Goal: Task Accomplishment & Management: Complete application form

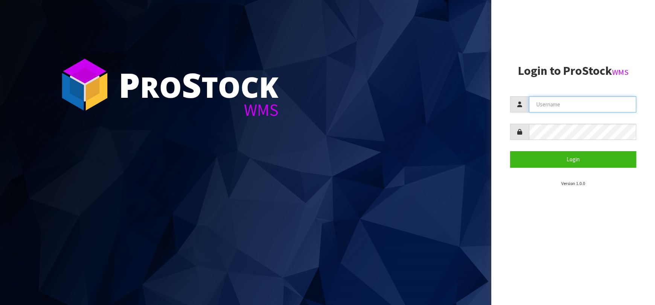
type input "[EMAIL_ADDRESS][DOMAIN_NAME]"
click at [534, 151] on form "[EMAIL_ADDRESS][DOMAIN_NAME] Login" at bounding box center [573, 131] width 126 height 71
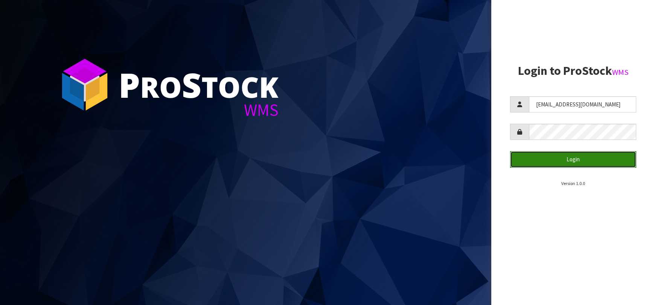
click at [537, 156] on button "Login" at bounding box center [573, 159] width 126 height 16
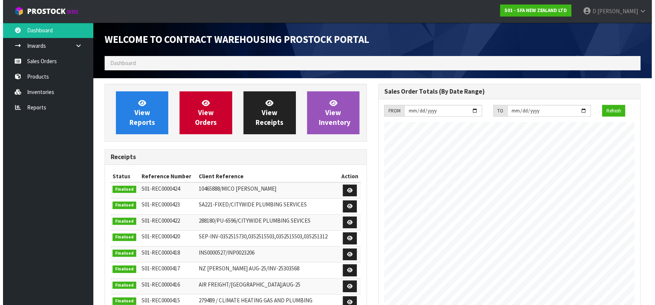
scroll to position [417, 274]
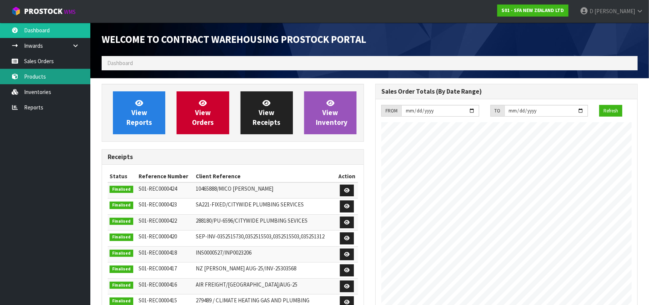
click at [37, 74] on link "Products" at bounding box center [45, 76] width 90 height 15
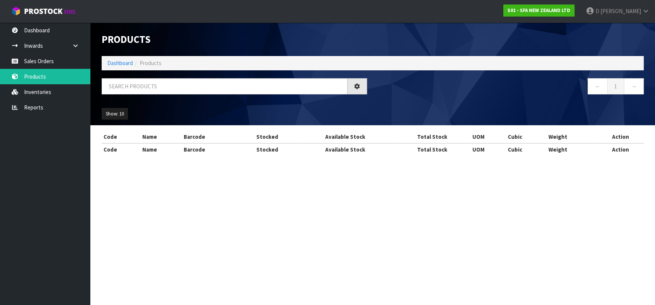
click at [152, 67] on ol "Dashboard Products" at bounding box center [373, 63] width 542 height 14
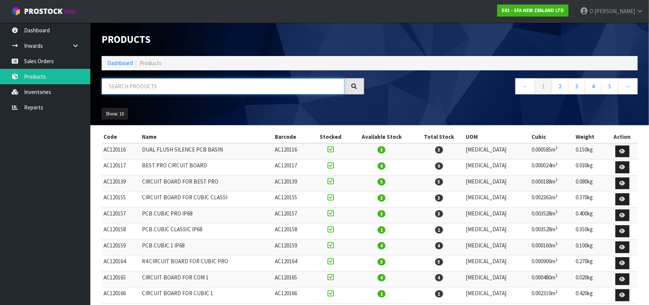
click at [154, 84] on input "text" at bounding box center [223, 86] width 243 height 16
type input "SA102"
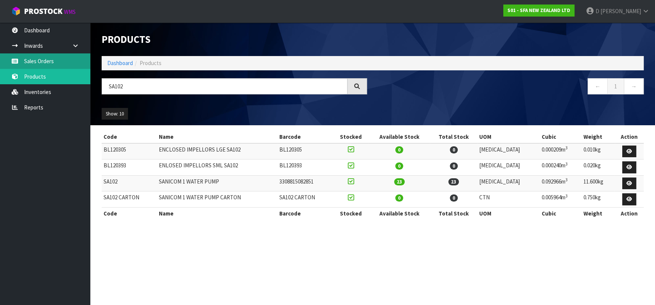
click at [44, 61] on link "Sales Orders" at bounding box center [45, 60] width 90 height 15
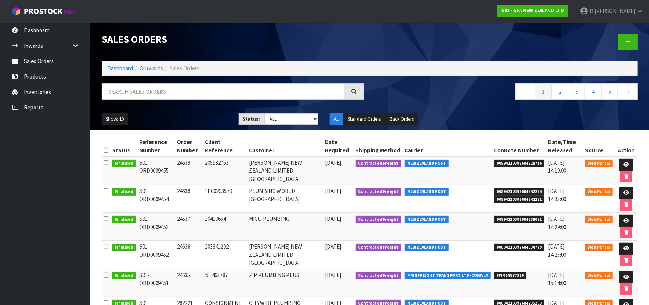
click at [617, 50] on div at bounding box center [507, 42] width 274 height 39
click at [617, 41] on icon at bounding box center [627, 42] width 5 height 6
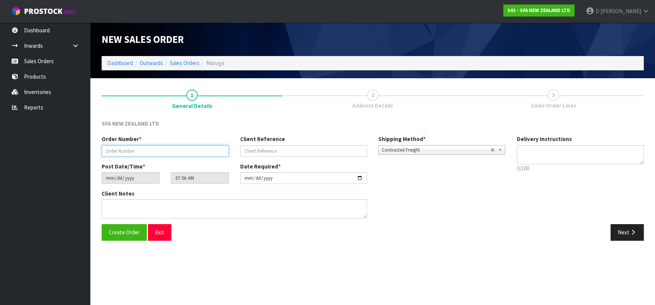
click at [154, 146] on input "text" at bounding box center [165, 151] width 127 height 12
type input "24640"
paste input "204335367"
type input "204335367"
click at [617, 230] on icon "button" at bounding box center [633, 233] width 7 height 6
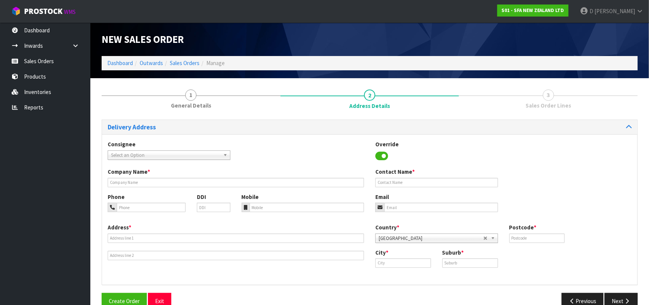
click at [172, 156] on span "Select an Option" at bounding box center [165, 155] width 109 height 9
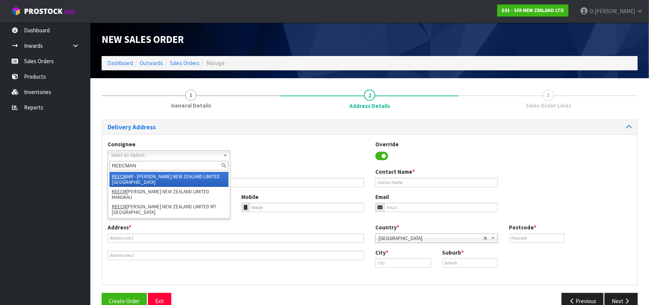
type input "REECMANU"
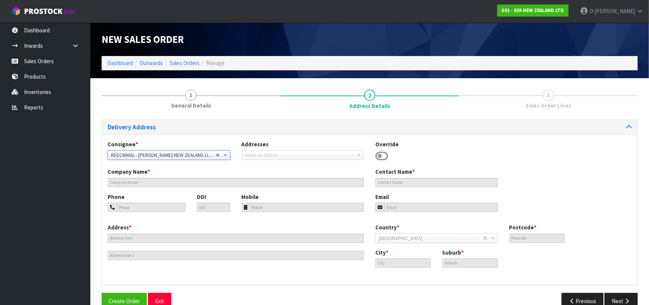
type input "[PERSON_NAME] NEW ZEALAND LIMITED MANUKAU"
type input "[STREET_ADDRESS]"
type input "2023"
type input "MANUKAU"
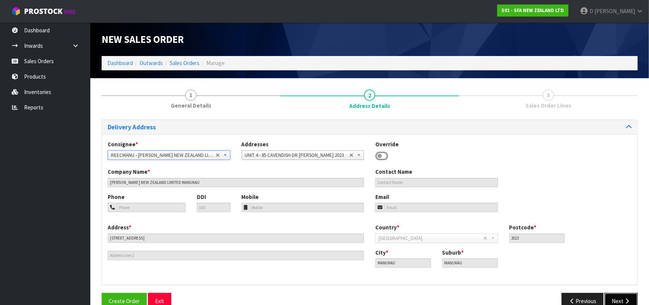
click at [617, 258] on icon "button" at bounding box center [627, 302] width 7 height 6
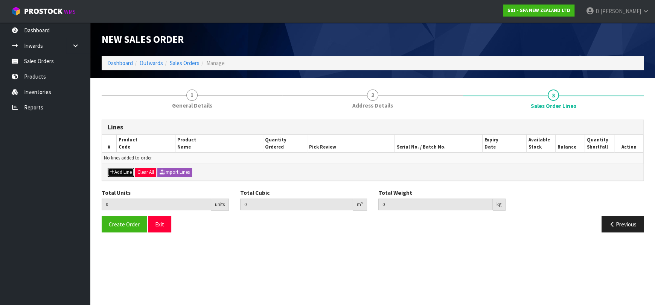
drag, startPoint x: 117, startPoint y: 174, endPoint x: 125, endPoint y: 166, distance: 10.7
click at [119, 173] on button "Add Line" at bounding box center [121, 172] width 26 height 9
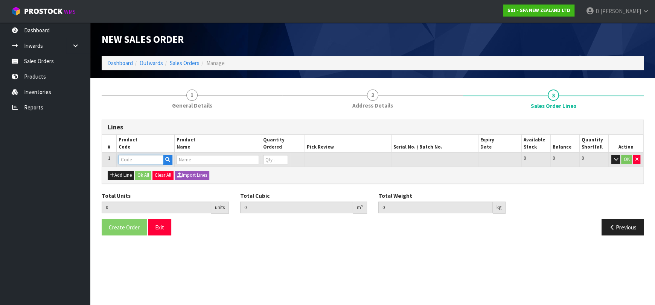
click at [129, 162] on input "text" at bounding box center [141, 159] width 45 height 9
type input "SA200"
type input "0.000000"
type input "0.000"
type input "[PERSON_NAME] COMMERCIAL MACERATOR"
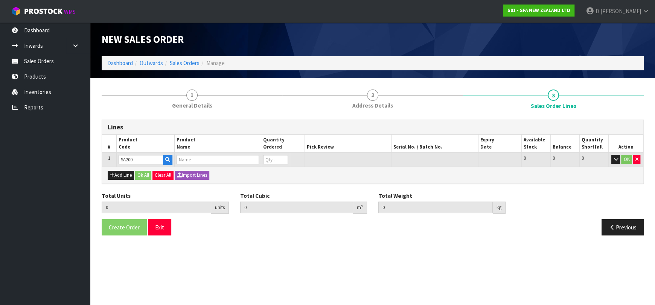
type input "0"
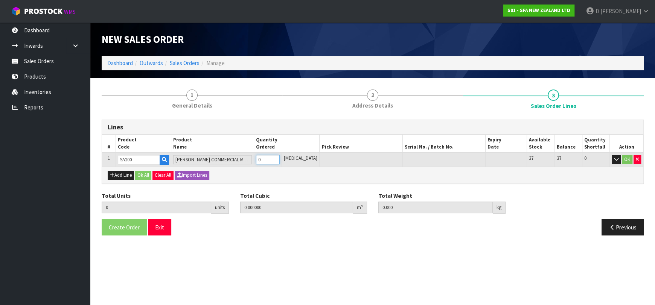
type input "1"
type input "0.021692"
type input "6.05"
type input "1"
click at [143, 174] on button "Ok All" at bounding box center [143, 175] width 16 height 9
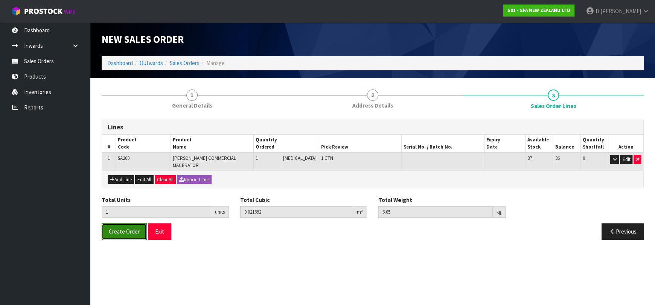
click at [134, 228] on span "Create Order" at bounding box center [124, 231] width 31 height 7
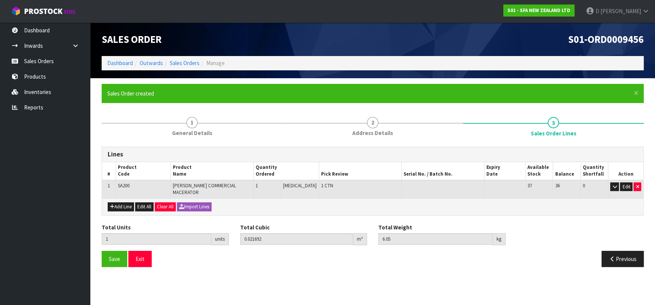
drag, startPoint x: 64, startPoint y: 185, endPoint x: 105, endPoint y: 204, distance: 45.3
click at [64, 186] on ul "Dashboard Inwards Purchase Orders Receipts Sales Orders Products Inventories Re…" at bounding box center [45, 164] width 90 height 283
click at [467, 258] on section "× Close Sales Order created 1 General Details 2 Address Details 3 Sales Order L…" at bounding box center [372, 178] width 565 height 200
click at [185, 65] on link "Sales Orders" at bounding box center [185, 62] width 30 height 7
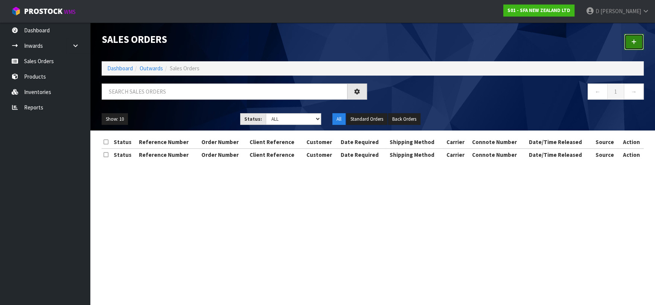
click at [617, 46] on link at bounding box center [634, 42] width 20 height 16
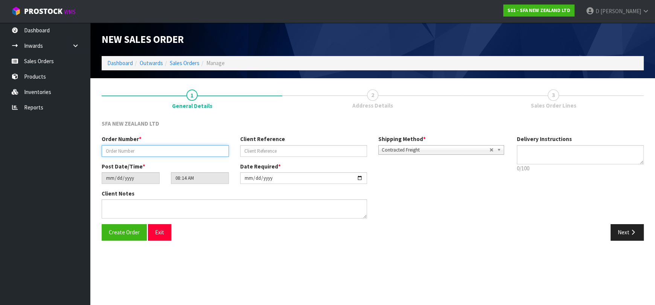
click at [195, 150] on input "text" at bounding box center [165, 151] width 127 height 12
click at [196, 151] on input "2461" at bounding box center [165, 151] width 127 height 12
type input "24641"
paste input "202332399"
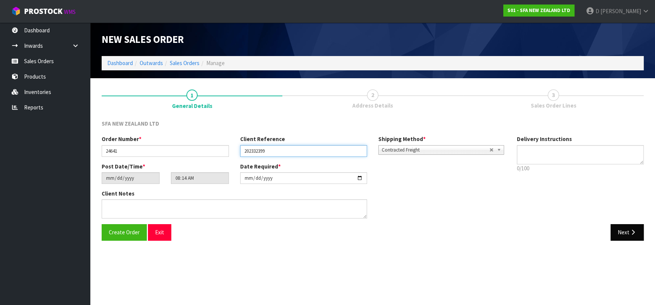
type input "202332399"
click at [613, 228] on button "Next" at bounding box center [627, 232] width 33 height 16
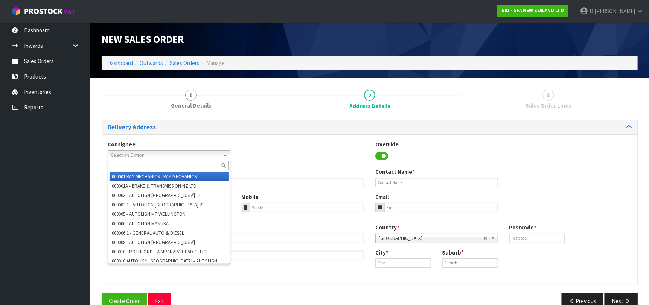
click at [185, 154] on span "Select an Option" at bounding box center [165, 155] width 109 height 9
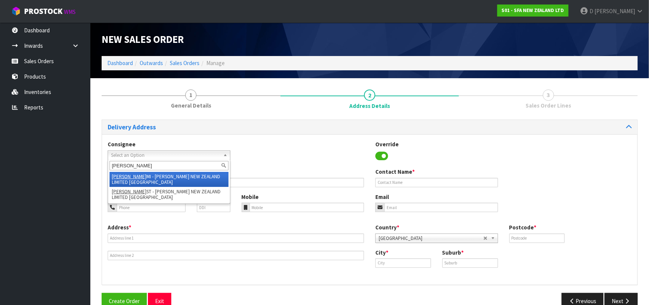
type input "REECHAM"
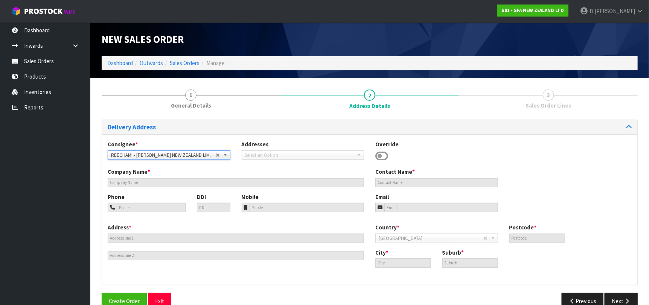
type input "[PERSON_NAME] NEW ZEALAND LIMITED [GEOGRAPHIC_DATA]"
type input "[STREET_ADDRESS]"
type input "3242"
type input "[PERSON_NAME]"
type input "FRANKTON"
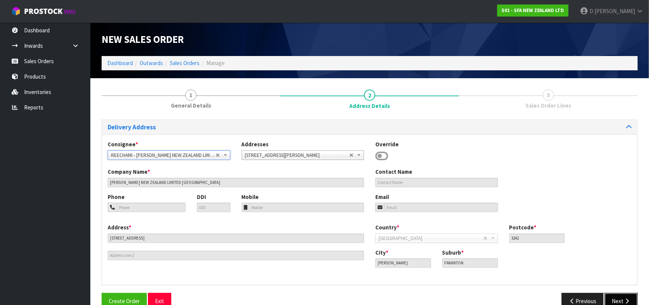
click at [612, 258] on button "Next" at bounding box center [621, 301] width 33 height 16
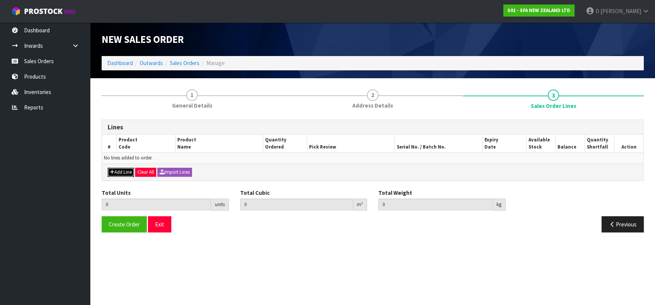
click at [122, 171] on button "Add Line" at bounding box center [121, 172] width 26 height 9
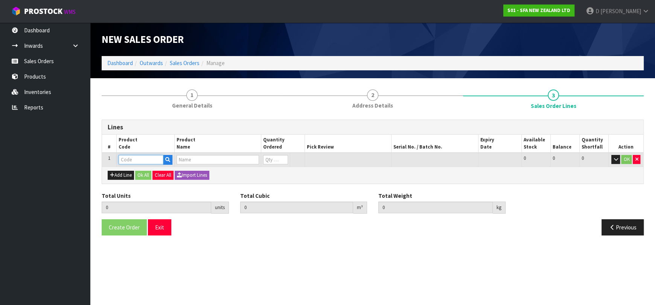
click at [124, 160] on input "text" at bounding box center [141, 159] width 45 height 9
type input "SA200"
type input "0.000000"
type input "0.000"
type input "[PERSON_NAME] COMMERCIAL MACERATOR"
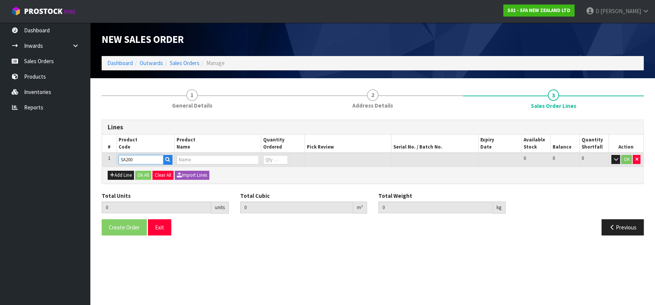
type input "0"
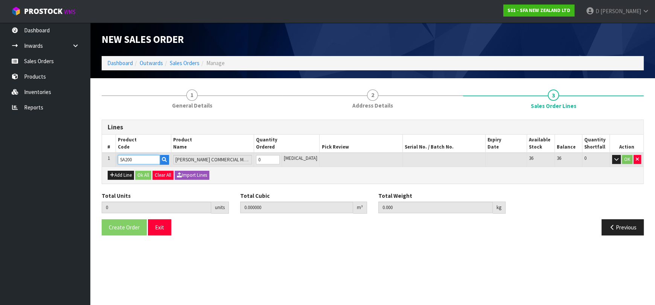
type input "SA200"
type input "1"
type input "0.021692"
type input "6.05"
type input "1"
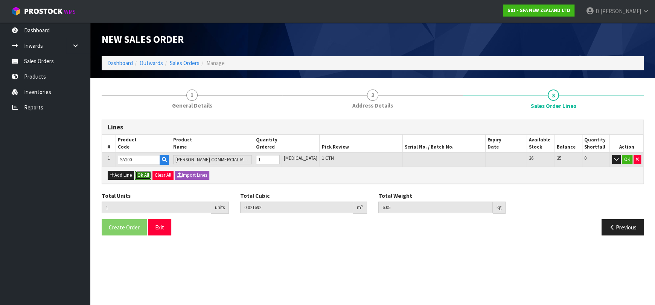
click at [145, 175] on button "Ok All" at bounding box center [143, 175] width 16 height 9
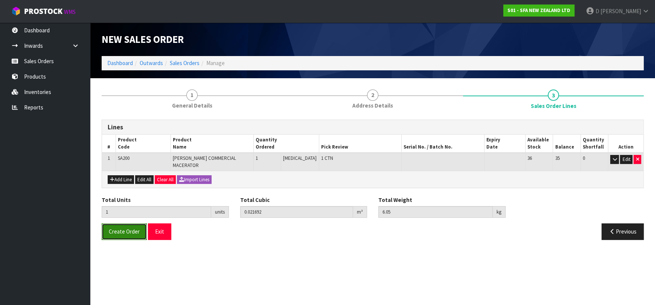
click at [104, 226] on button "Create Order" at bounding box center [124, 232] width 45 height 16
